Goal: Information Seeking & Learning: Learn about a topic

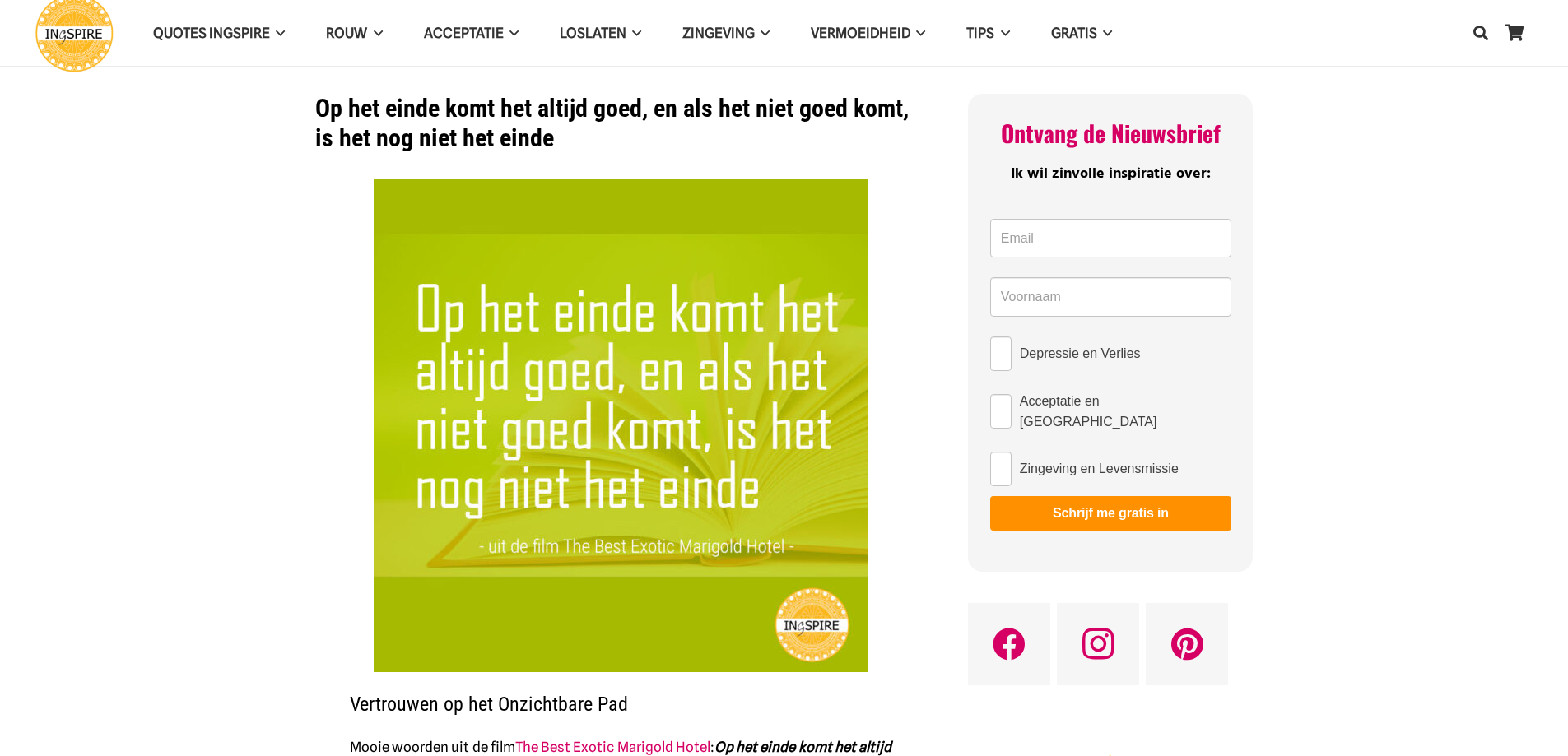
click at [404, 303] on img at bounding box center [621, 426] width 494 height 493
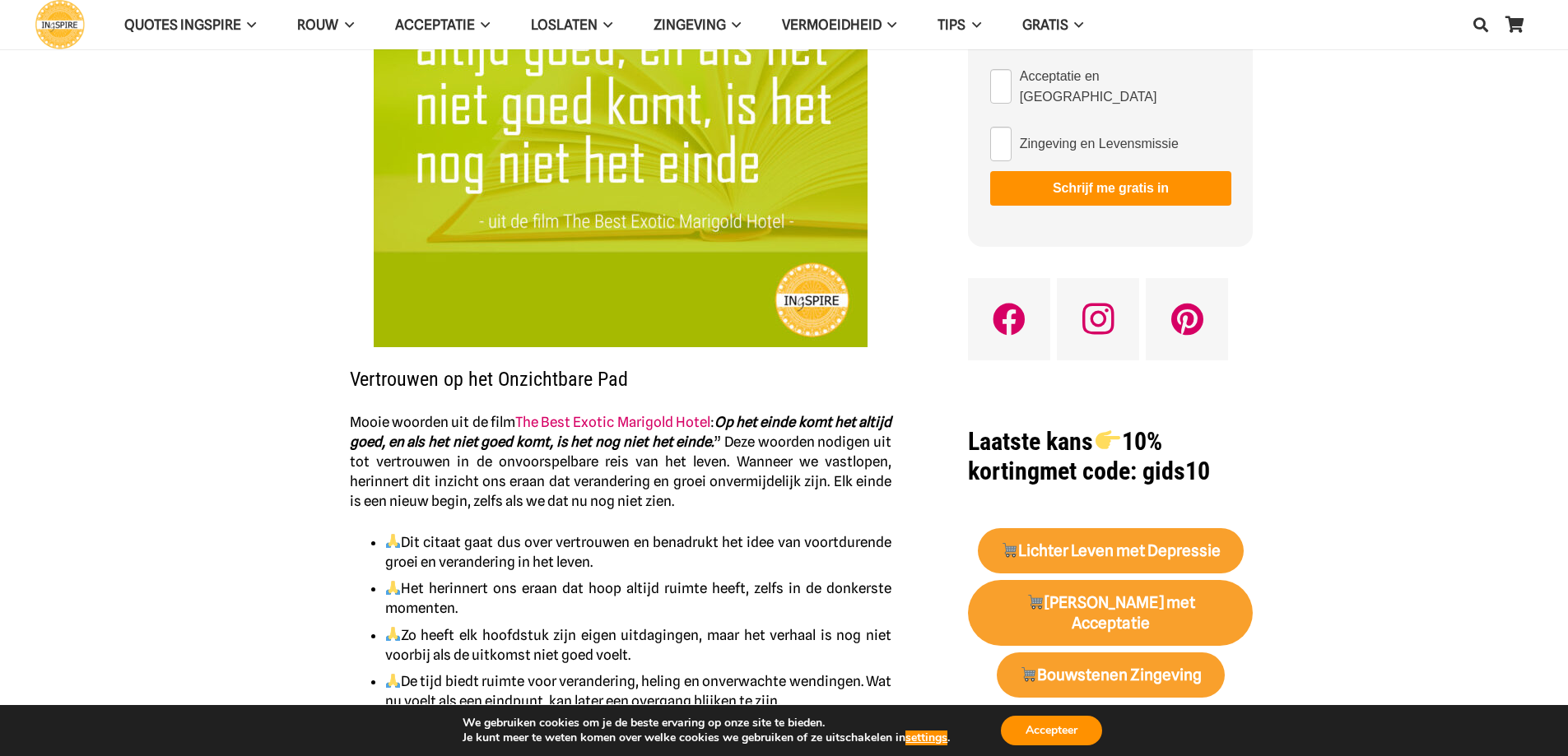
scroll to position [330, 0]
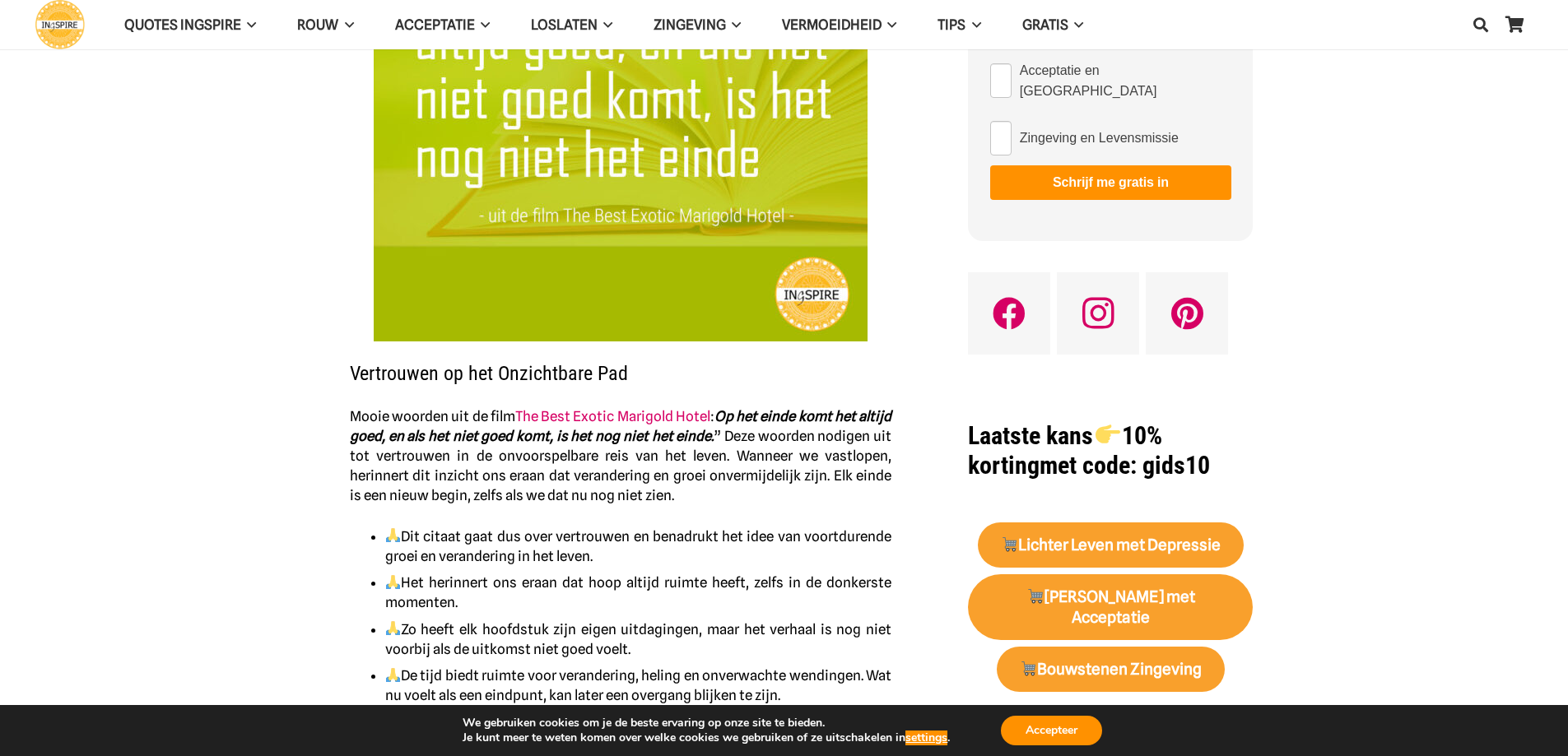
drag, startPoint x: 719, startPoint y: 416, endPoint x: 726, endPoint y: 434, distance: 19.3
click at [726, 434] on p "Mooie woorden uit de film The Best Exotic Marigold Hotel : Op het einde komt he…" at bounding box center [621, 456] width 541 height 99
drag, startPoint x: 712, startPoint y: 413, endPoint x: 731, endPoint y: 430, distance: 25.5
click at [731, 430] on p "Mooie woorden uit de film The Best Exotic Marigold Hotel : Op het einde komt he…" at bounding box center [621, 456] width 541 height 99
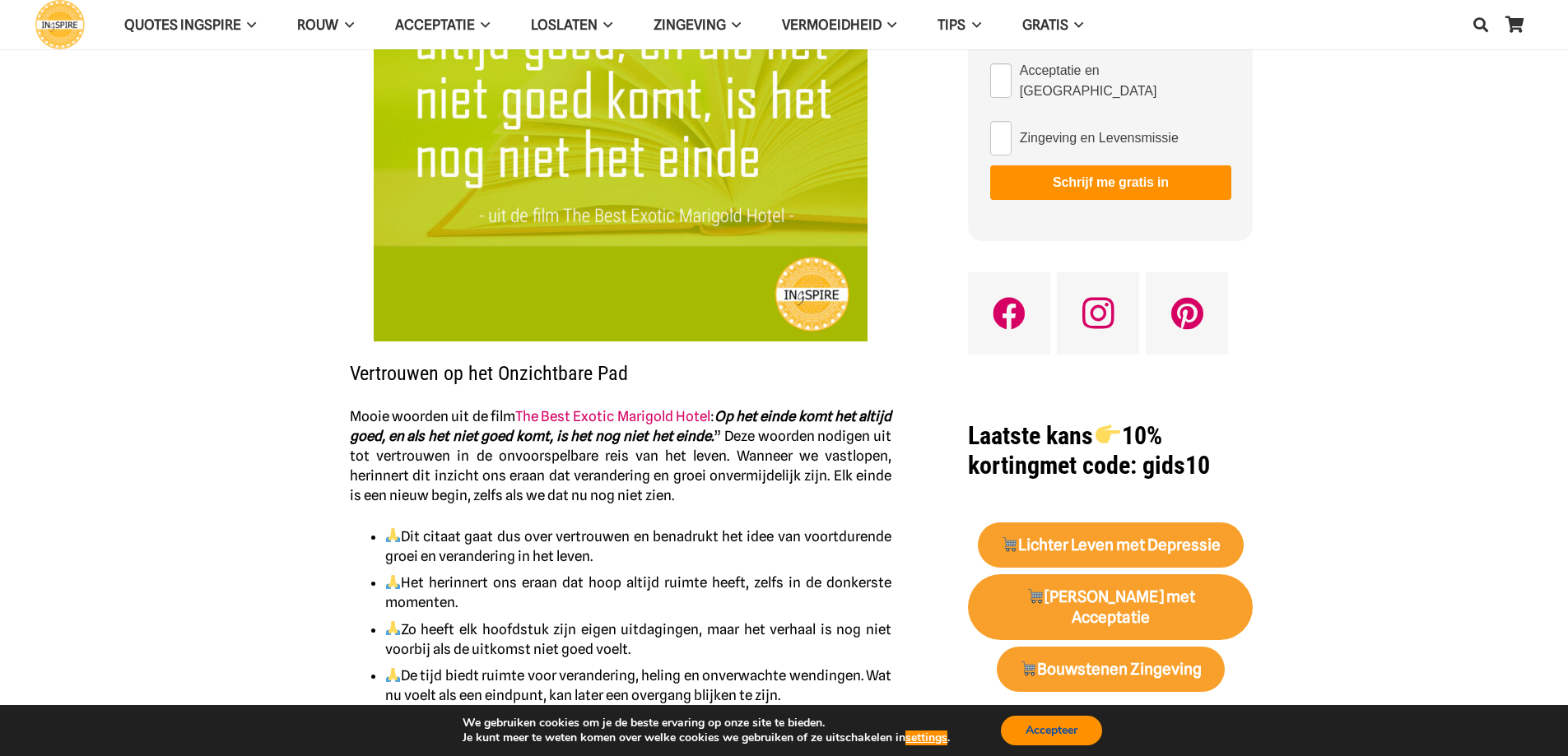
click at [1041, 733] on button "Accepteer" at bounding box center [1051, 730] width 101 height 30
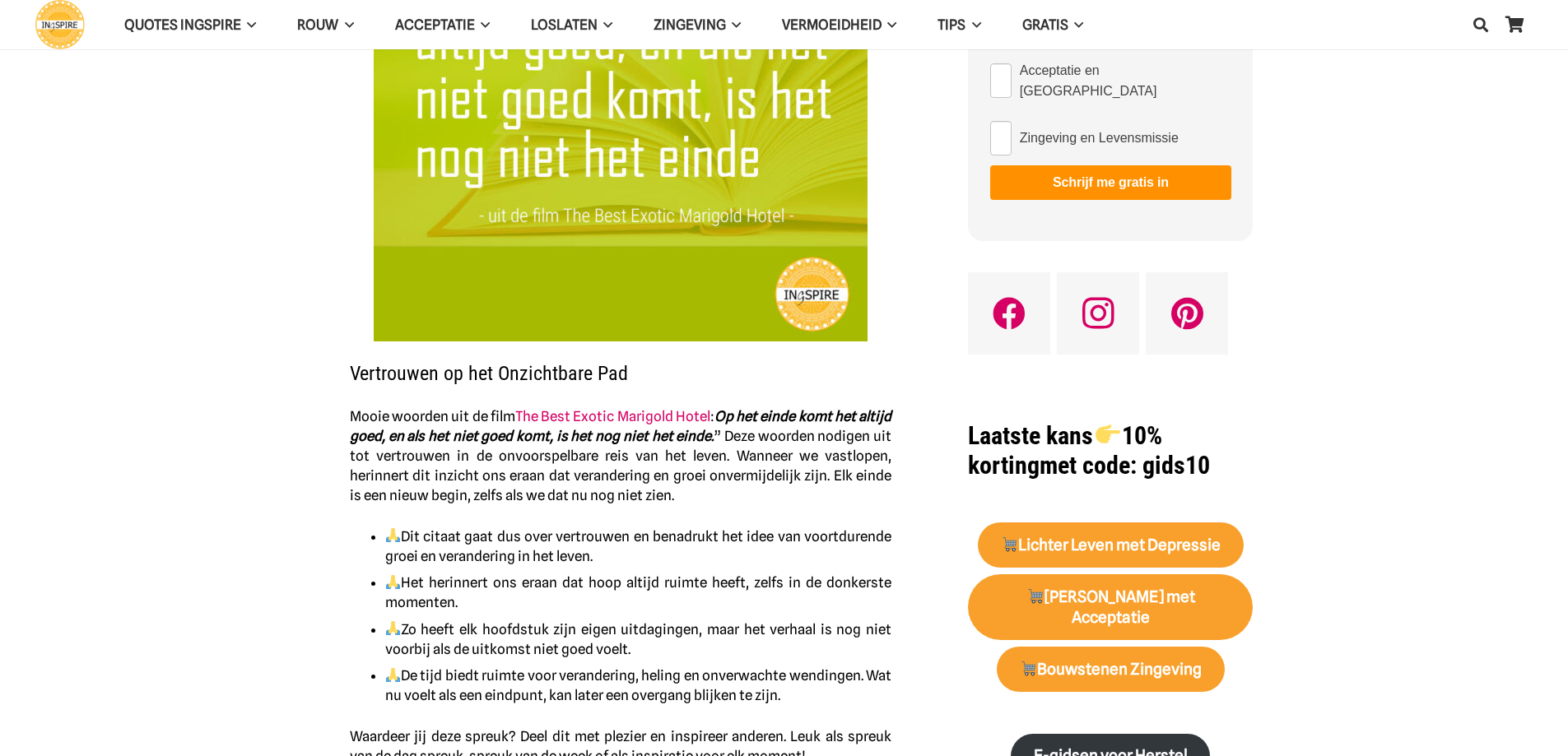
drag, startPoint x: 715, startPoint y: 413, endPoint x: 720, endPoint y: 438, distance: 25.5
click at [720, 438] on p "Mooie woorden uit de film The Best Exotic Marigold Hotel : Op het einde komt he…" at bounding box center [621, 456] width 541 height 99
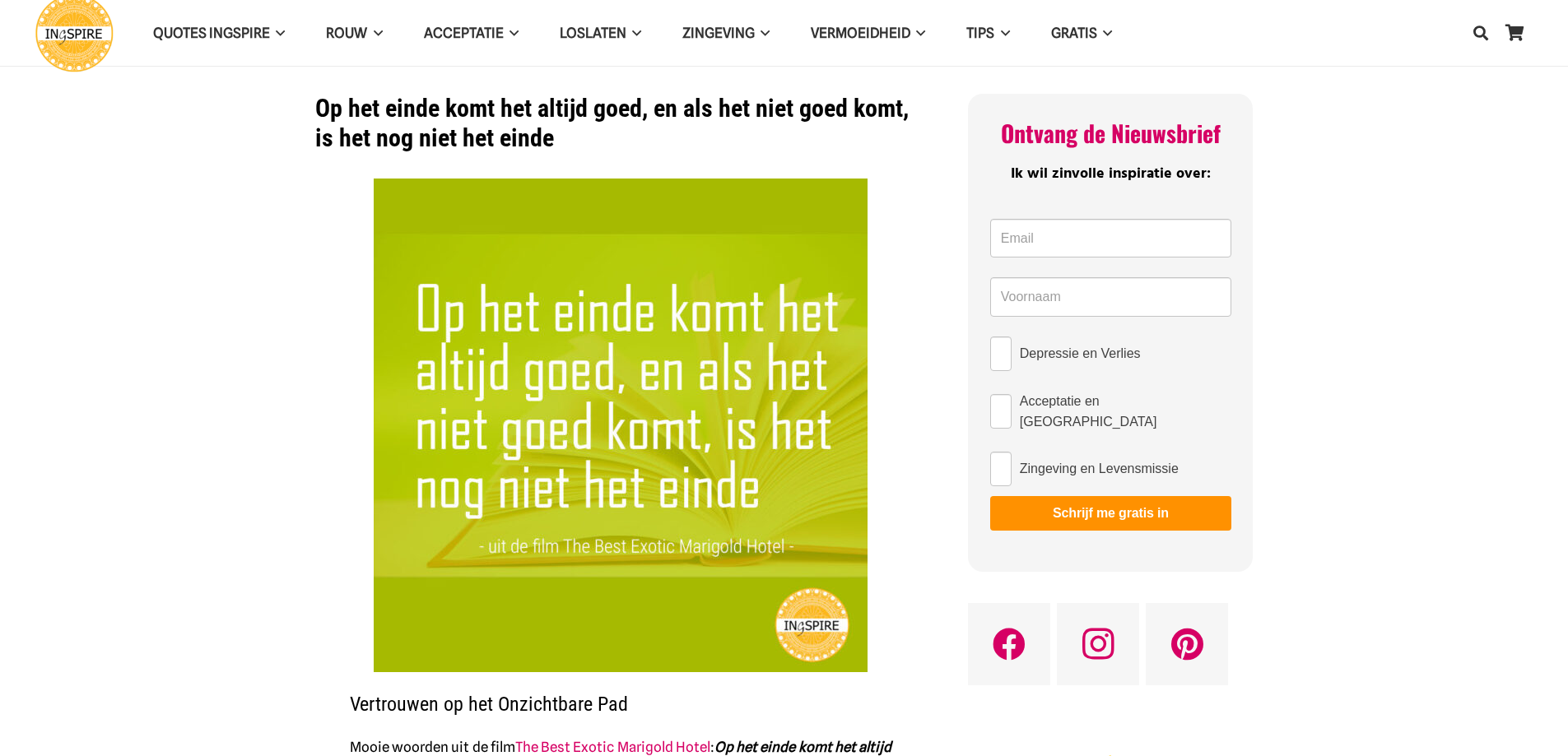
drag, startPoint x: 317, startPoint y: 99, endPoint x: 548, endPoint y: 127, distance: 232.7
click at [548, 127] on h1 "Op het einde komt het altijd goed, en als het niet goed komt, is het nog niet h…" at bounding box center [621, 122] width 612 height 59
